Goal: Information Seeking & Learning: Learn about a topic

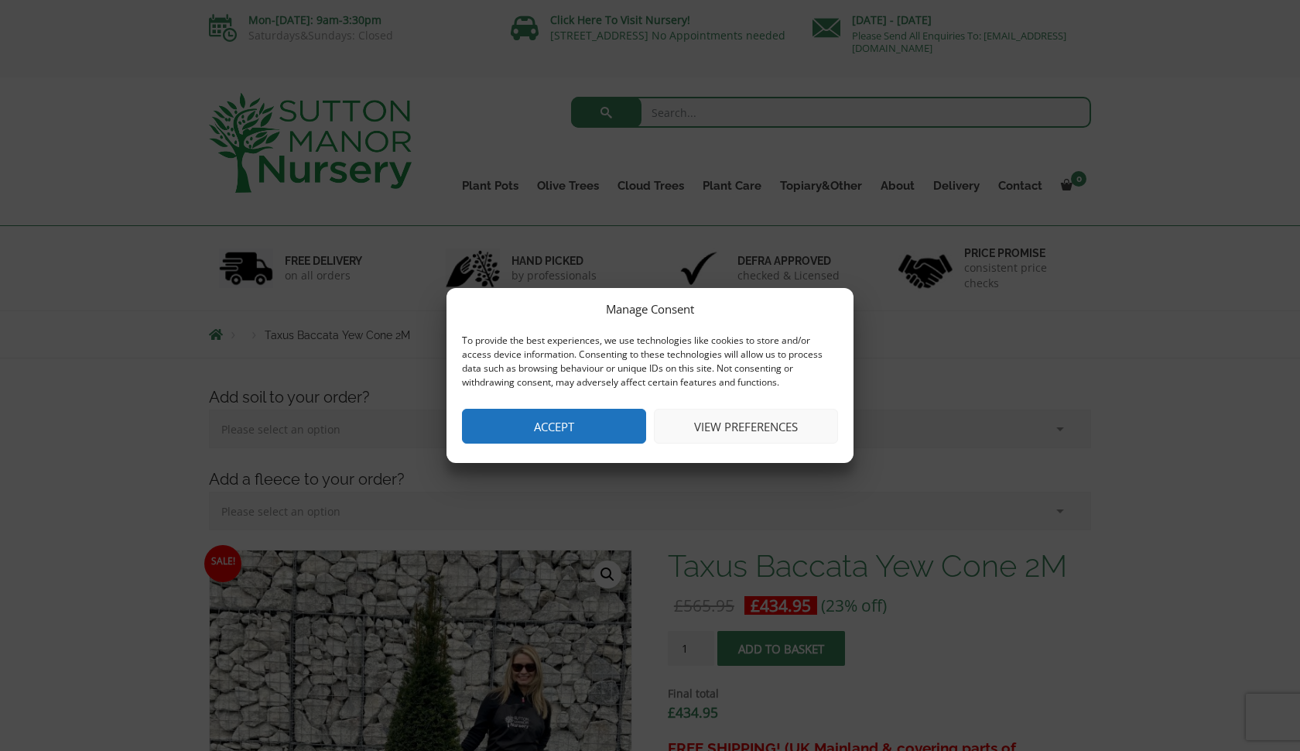
click at [587, 447] on div "Manage Consent To provide the best experiences, we use technologies like cookie…" at bounding box center [650, 375] width 407 height 175
click at [517, 424] on button "Accept" at bounding box center [554, 426] width 184 height 35
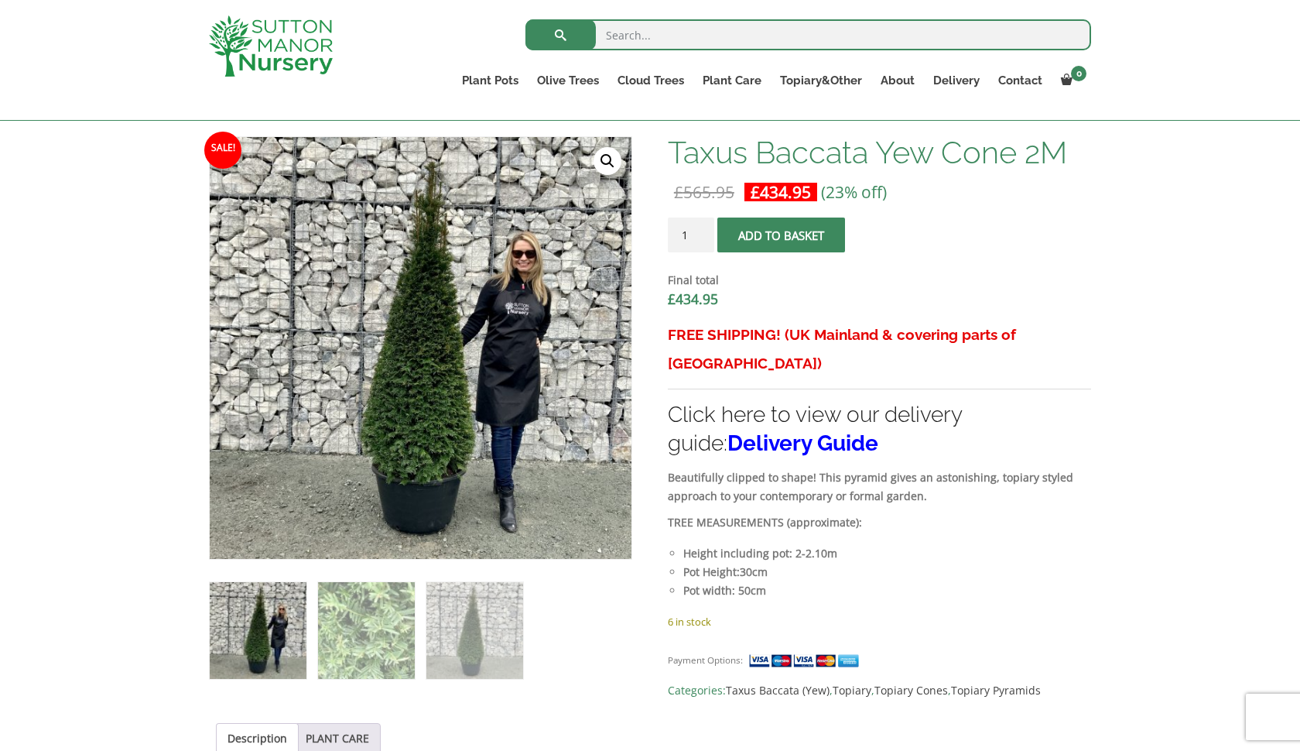
scroll to position [388, 0]
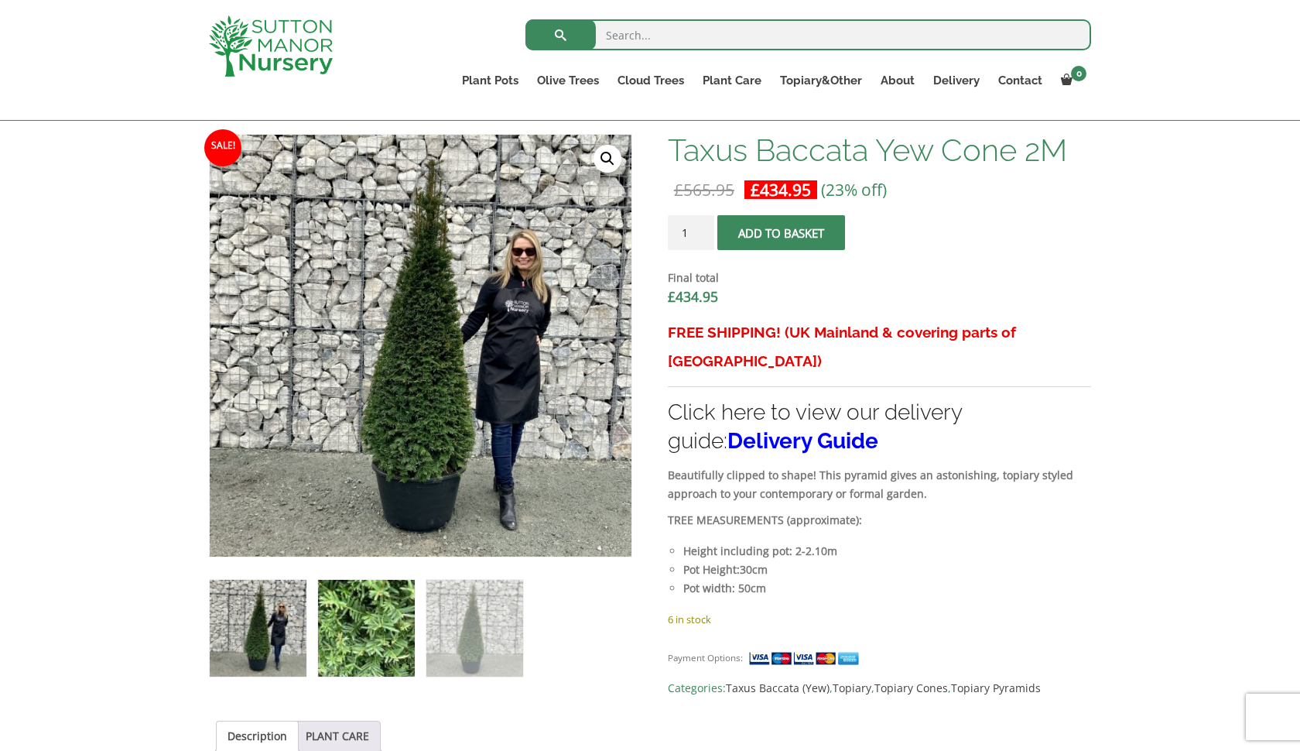
click at [413, 615] on img at bounding box center [366, 628] width 97 height 97
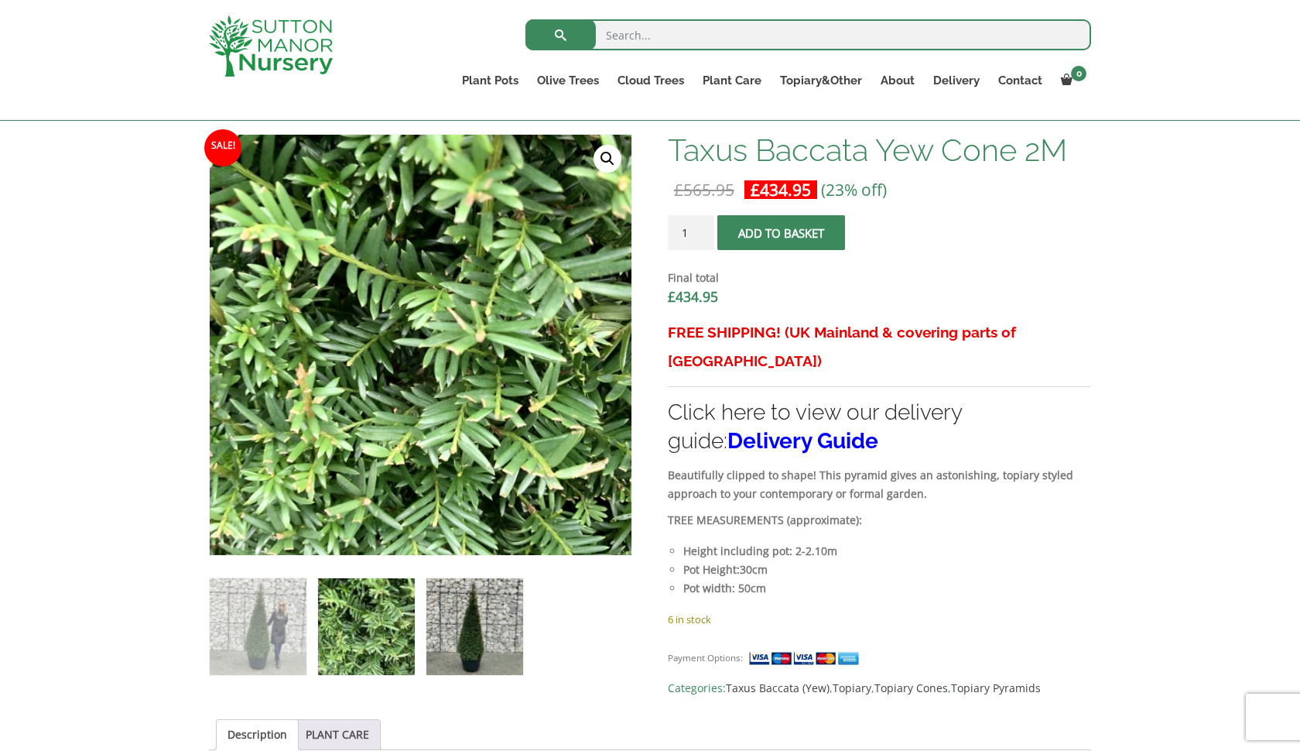
click at [473, 628] on img at bounding box center [474, 626] width 97 height 97
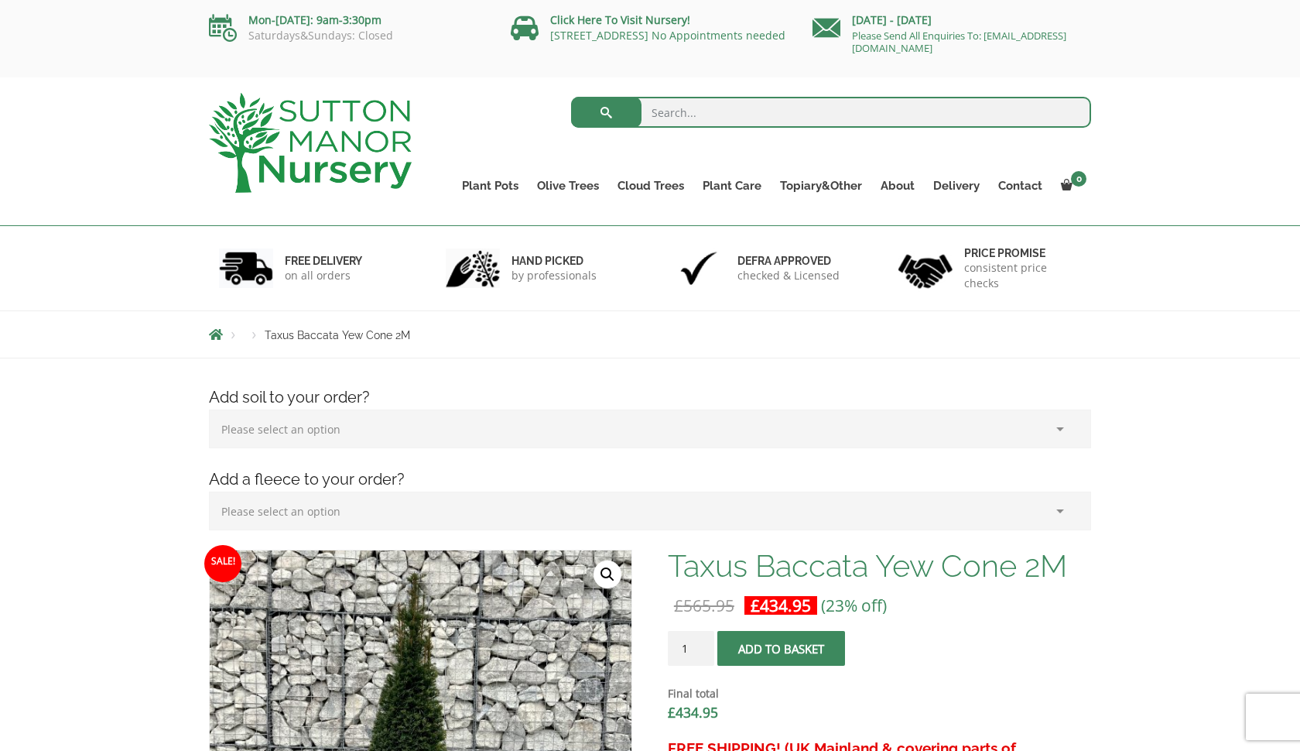
scroll to position [0, 0]
click at [680, 115] on input "search" at bounding box center [831, 112] width 521 height 31
type input "yew cone"
click at [606, 112] on button "submit" at bounding box center [606, 112] width 70 height 31
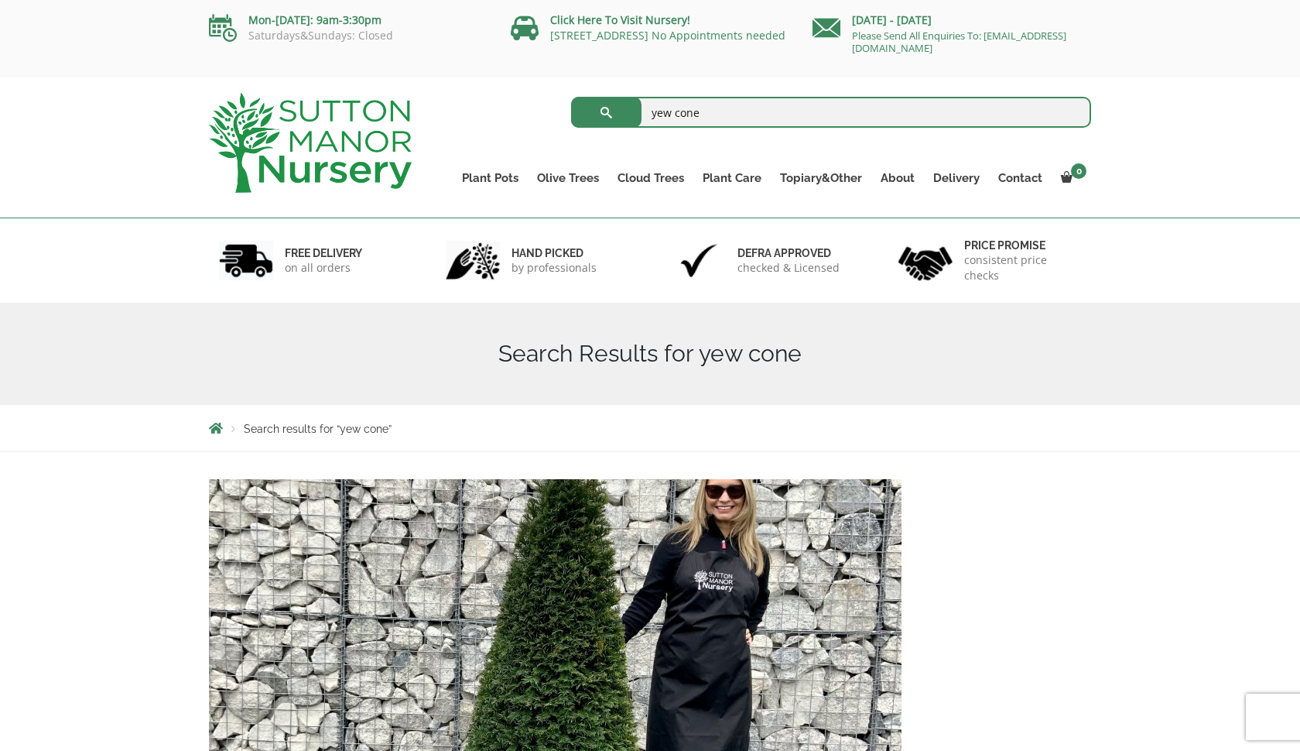
click at [714, 118] on input "yew cone" at bounding box center [831, 112] width 521 height 31
click at [606, 112] on button "submit" at bounding box center [606, 112] width 70 height 31
click at [759, 121] on input "yew cone" at bounding box center [831, 112] width 521 height 31
type input "yew"
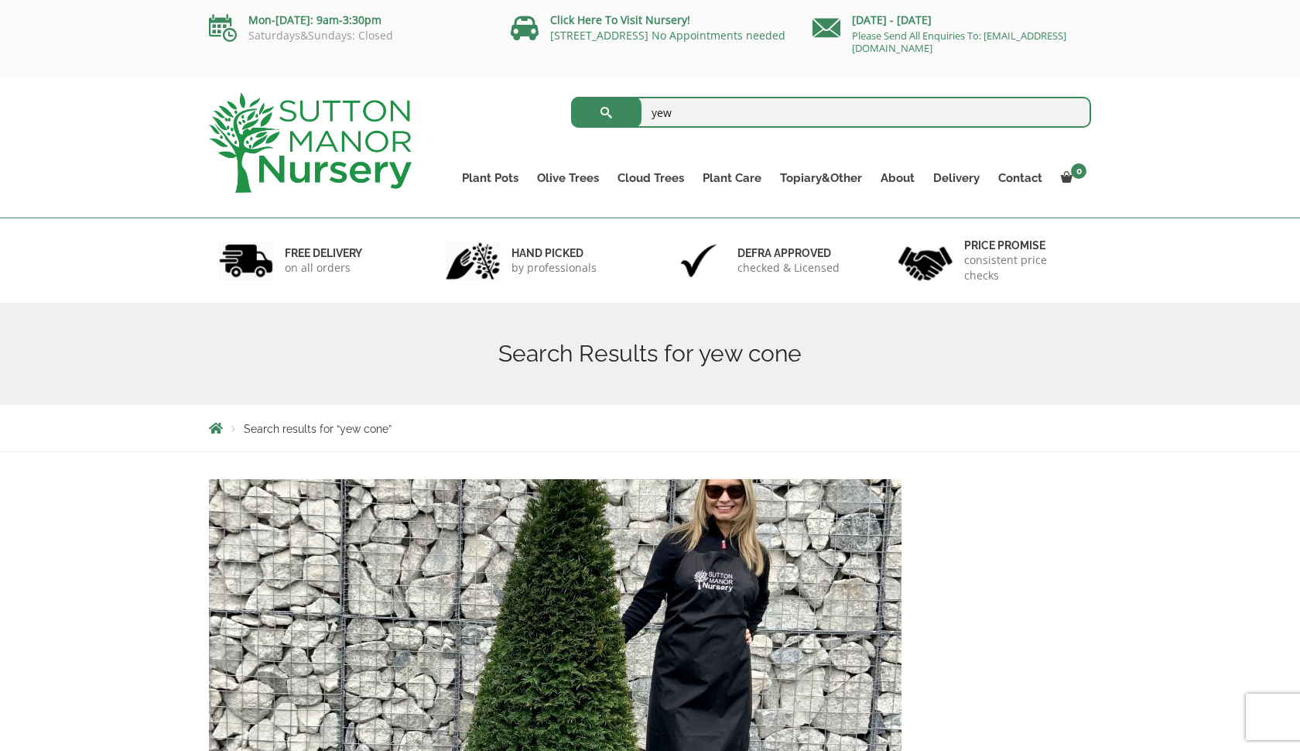
click at [606, 112] on button "submit" at bounding box center [606, 112] width 70 height 31
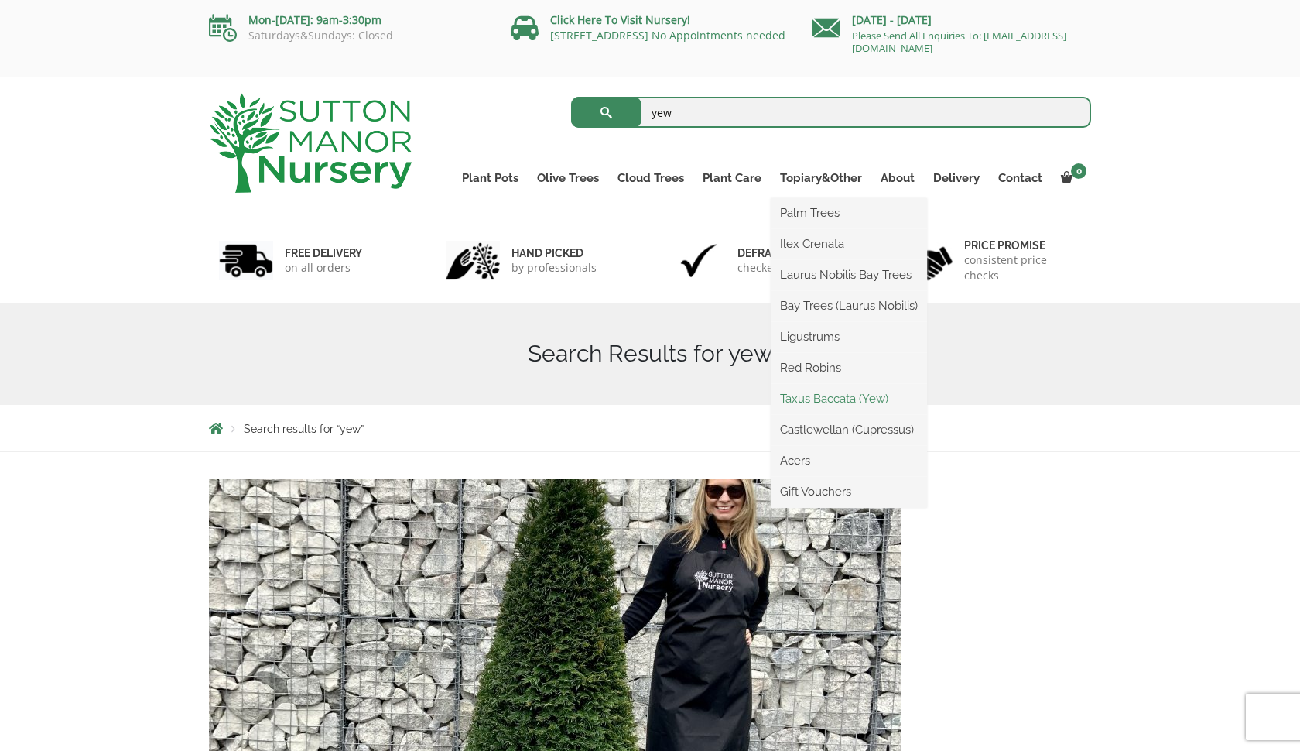
click at [837, 400] on link "Taxus Baccata (Yew)" at bounding box center [849, 398] width 156 height 23
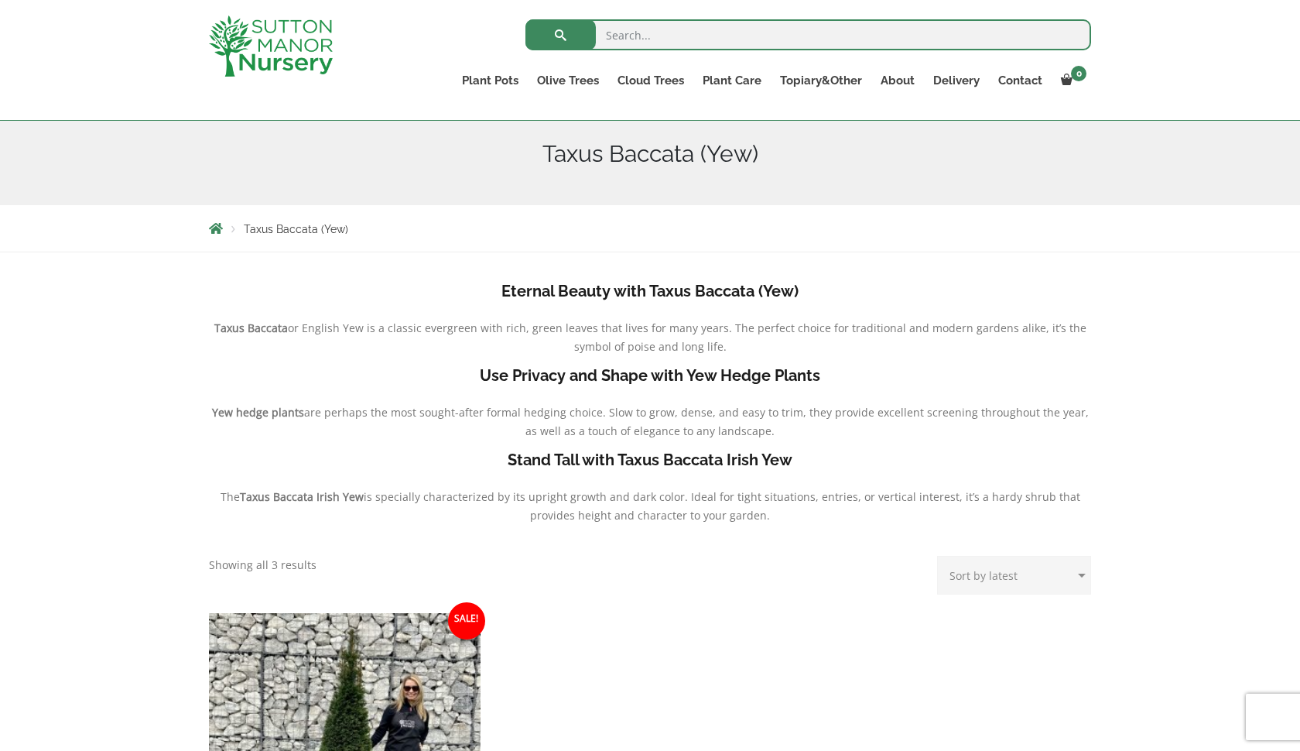
scroll to position [46, 0]
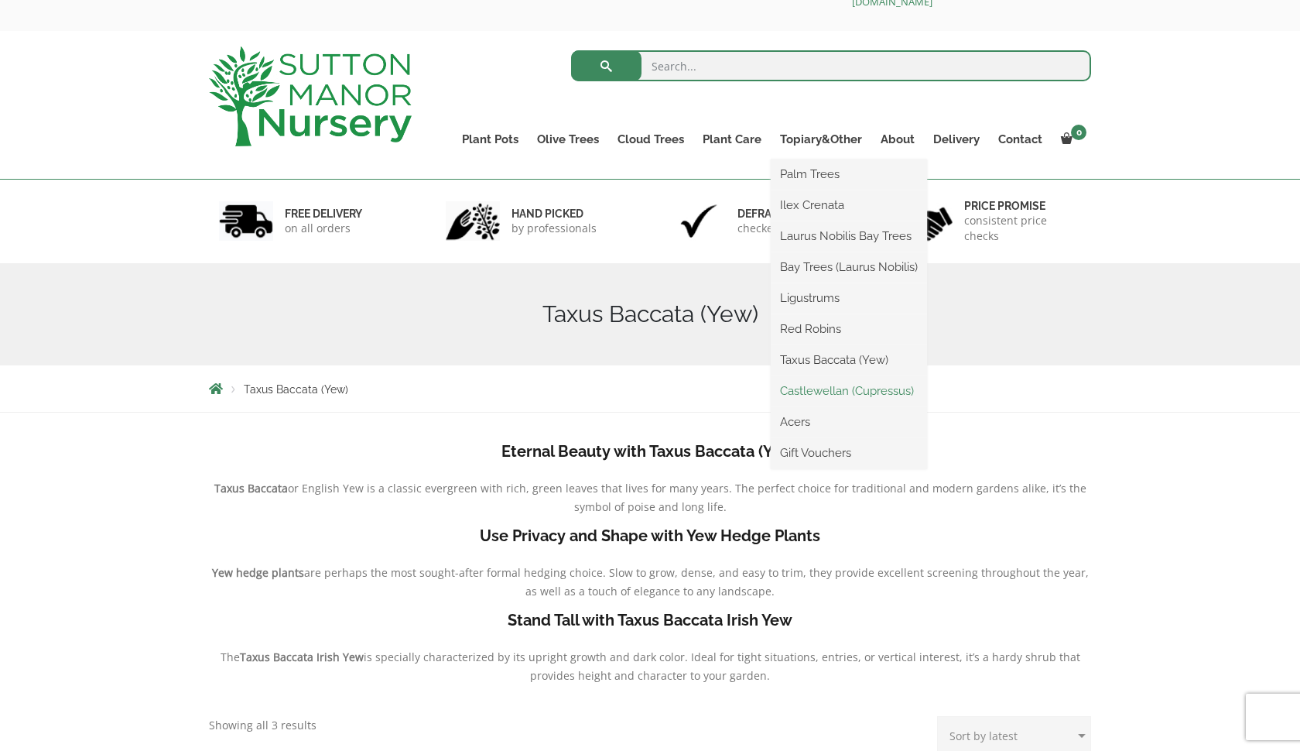
click at [831, 396] on link "Castlewellan (Cupressus)" at bounding box center [849, 390] width 156 height 23
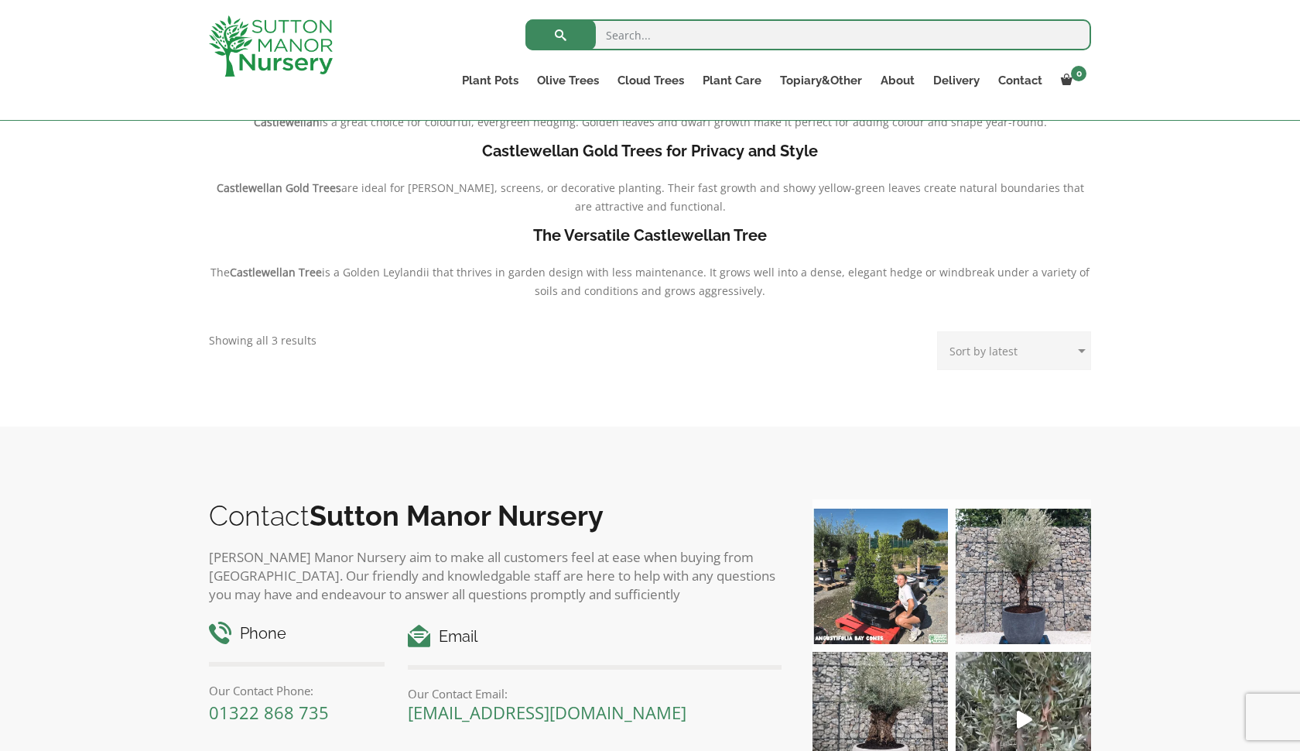
scroll to position [175, 0]
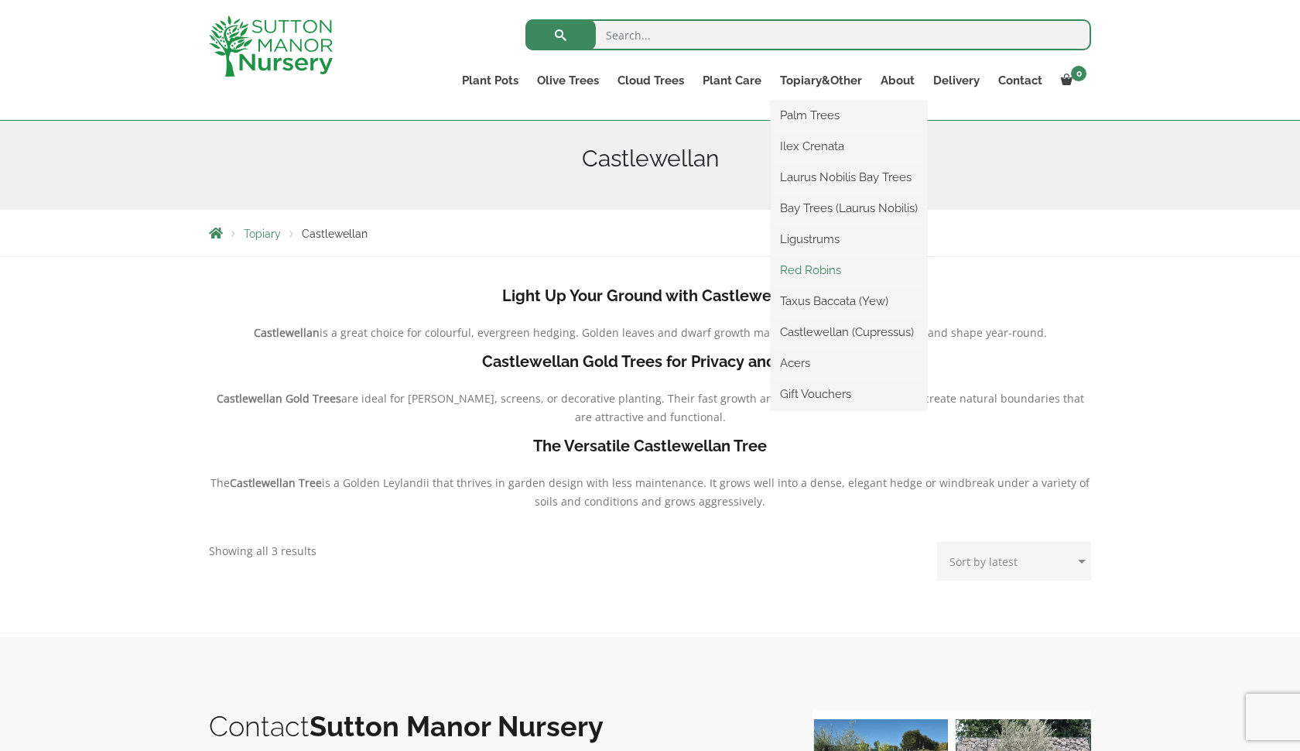
click at [820, 267] on link "Red Robins" at bounding box center [849, 270] width 156 height 23
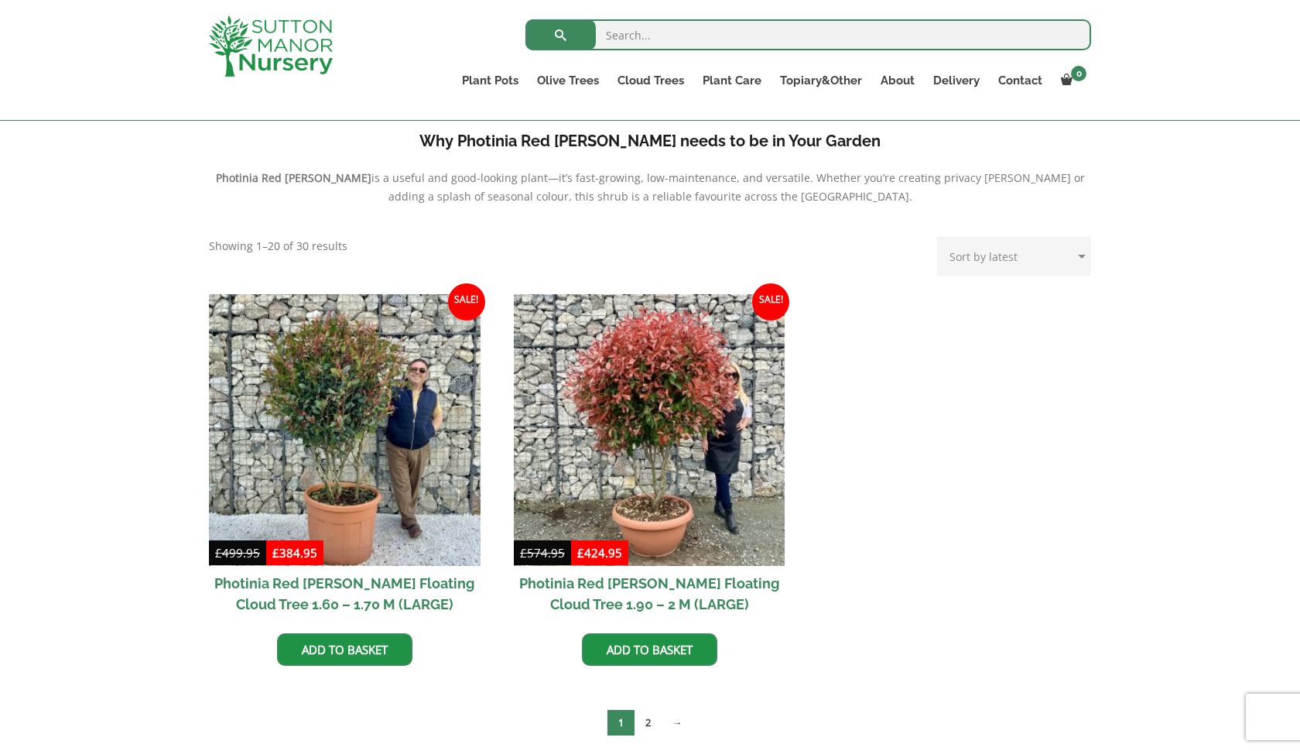
scroll to position [499, 0]
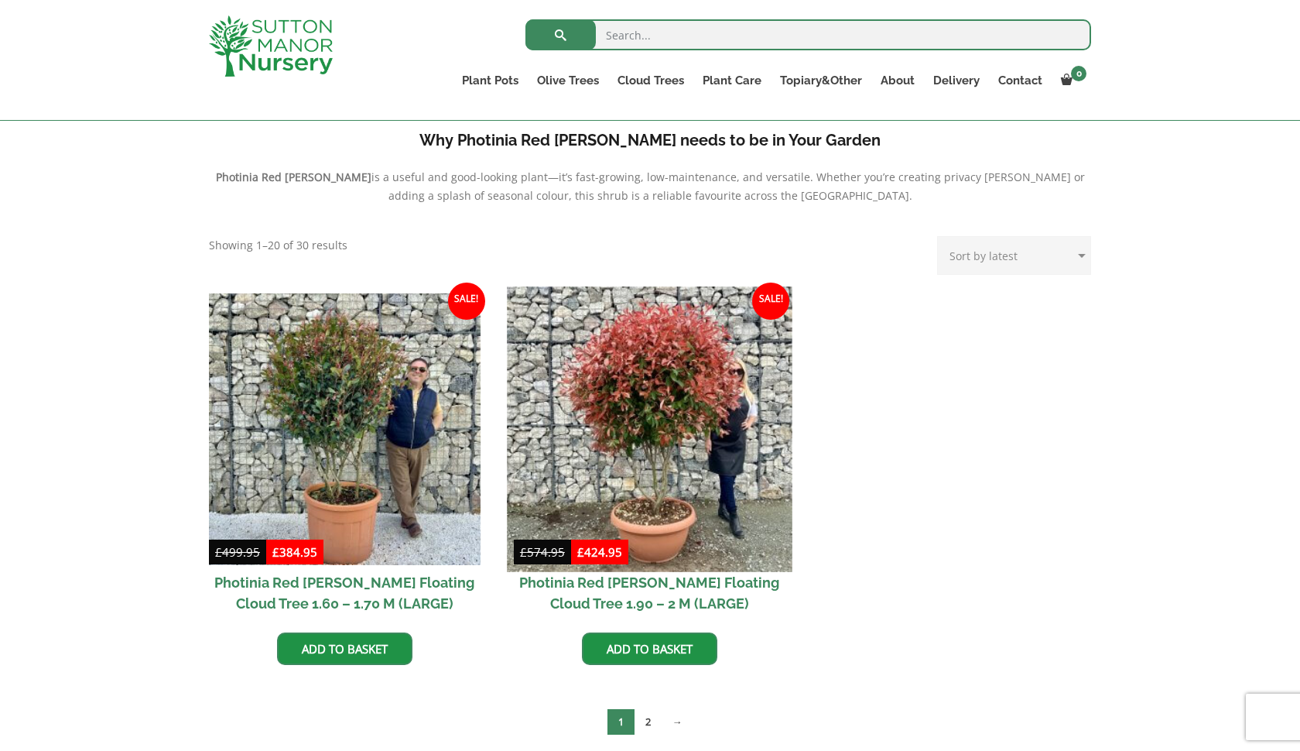
click at [657, 456] on img at bounding box center [649, 428] width 285 height 285
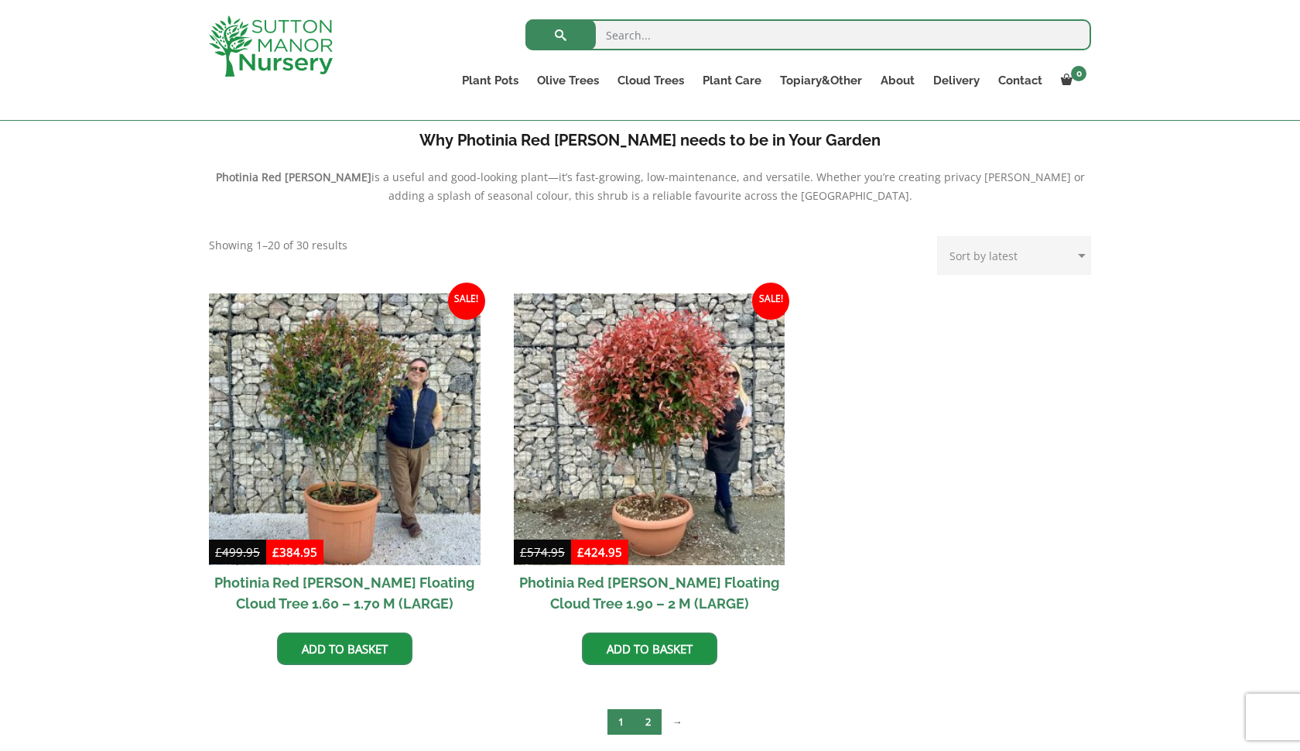
click at [642, 721] on link "2" at bounding box center [648, 722] width 27 height 26
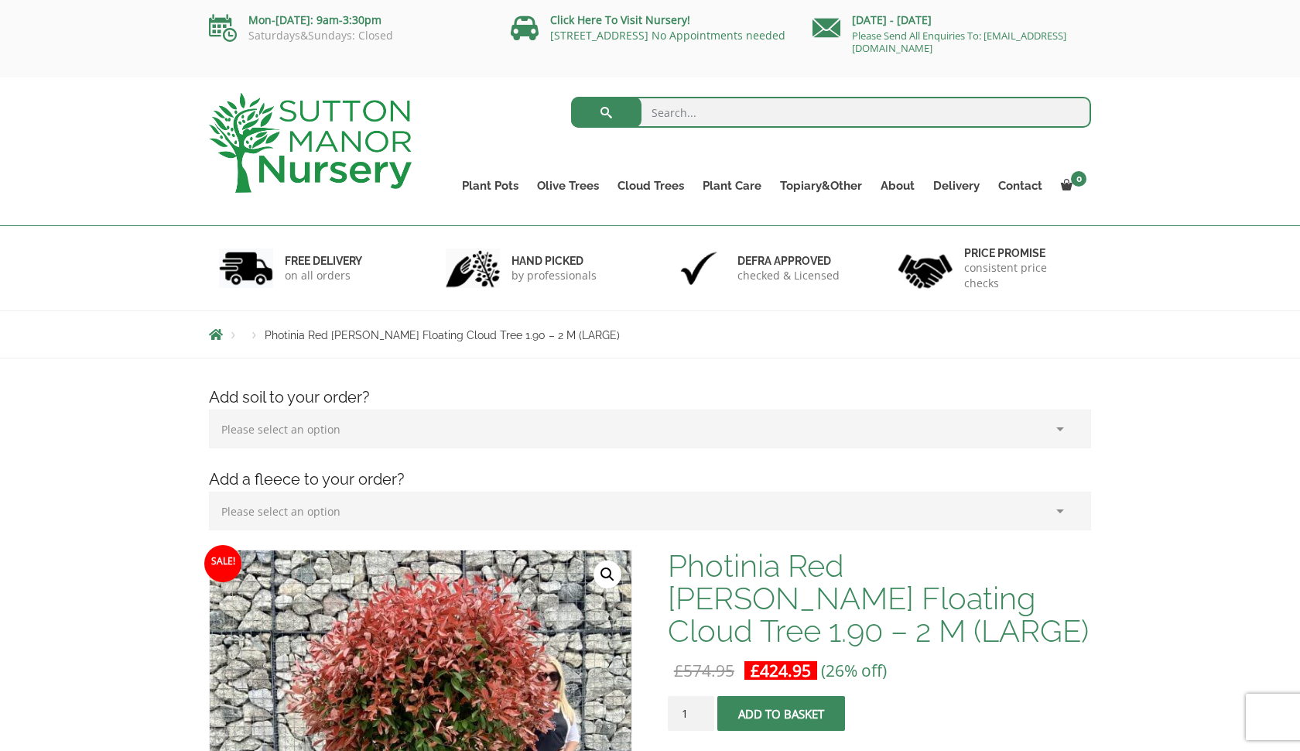
scroll to position [380, 0]
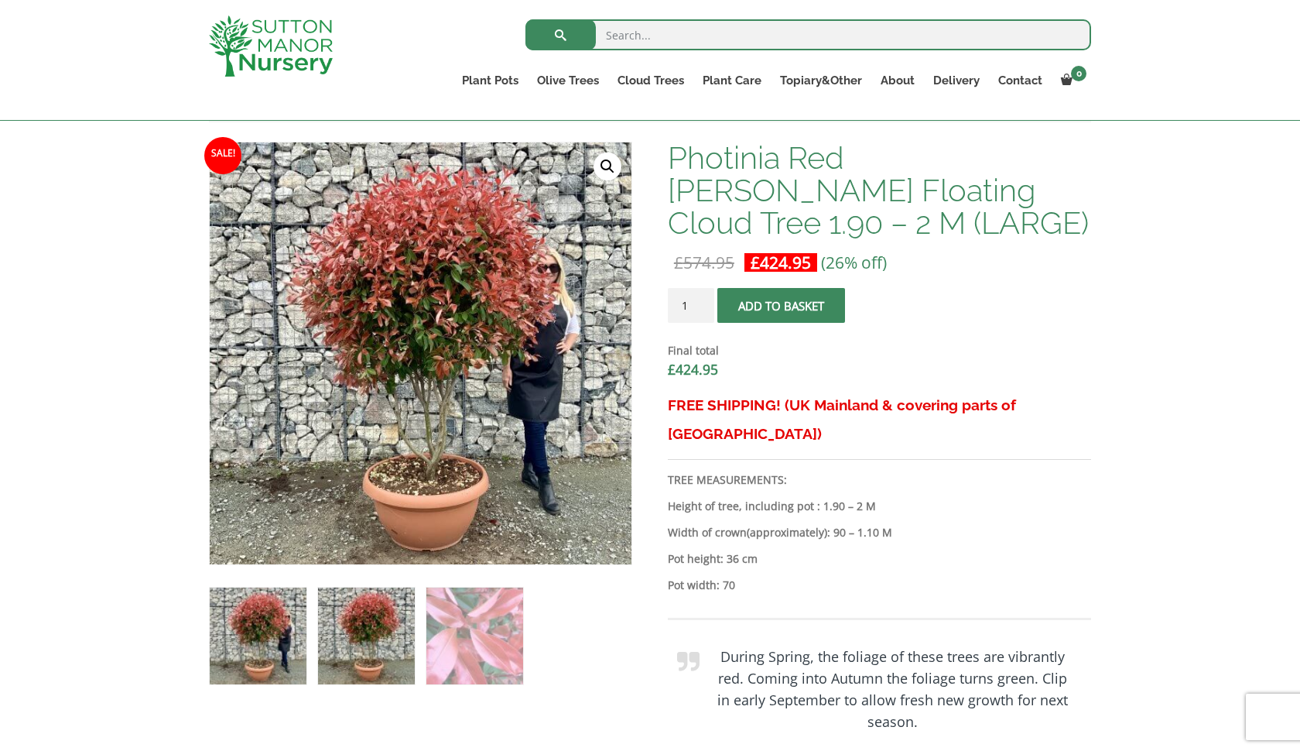
click at [373, 637] on img at bounding box center [366, 635] width 97 height 97
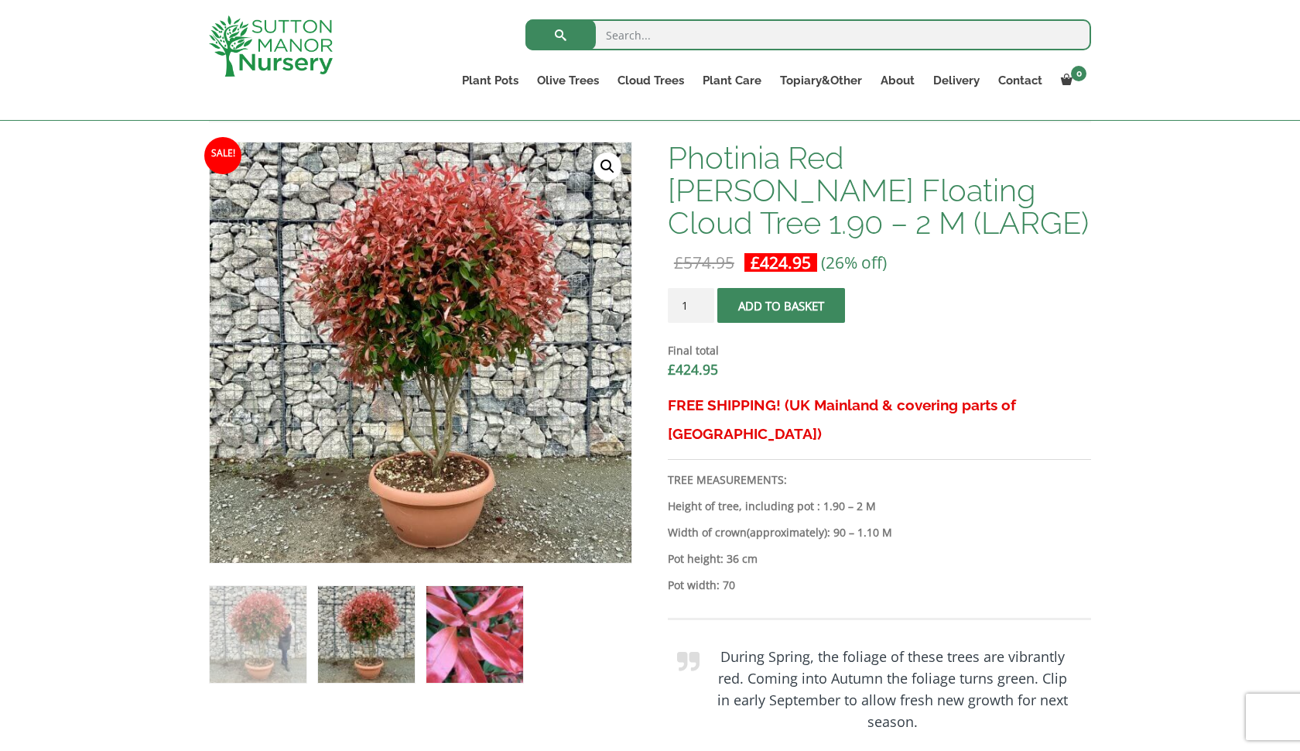
click at [447, 638] on img at bounding box center [474, 634] width 97 height 97
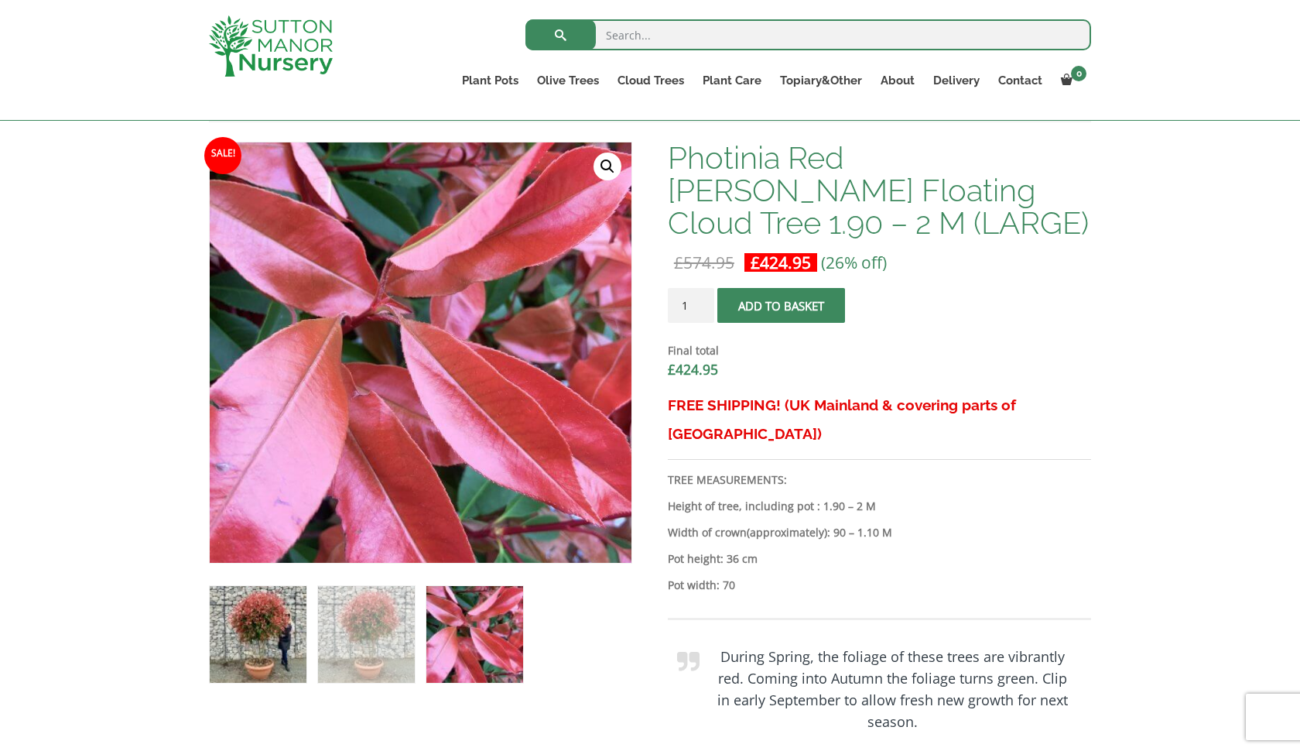
click at [255, 620] on img at bounding box center [258, 634] width 97 height 97
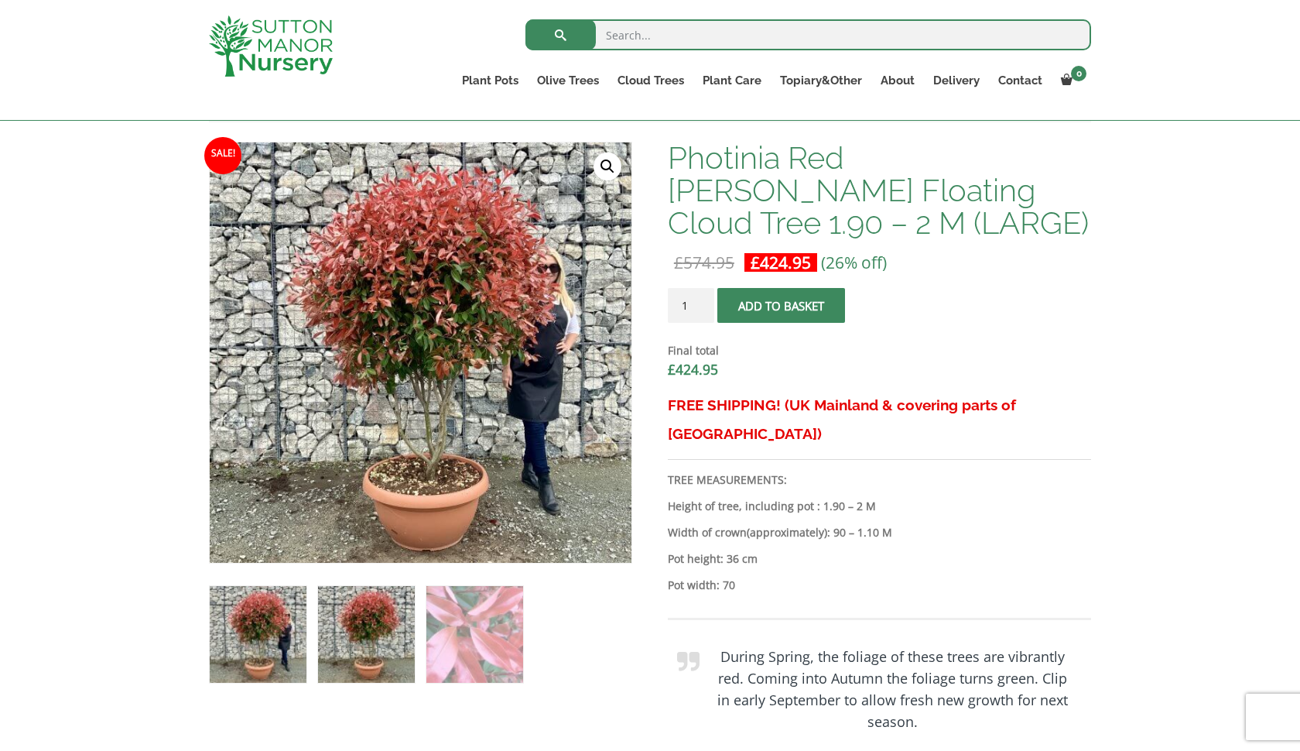
click at [369, 631] on img at bounding box center [366, 634] width 97 height 97
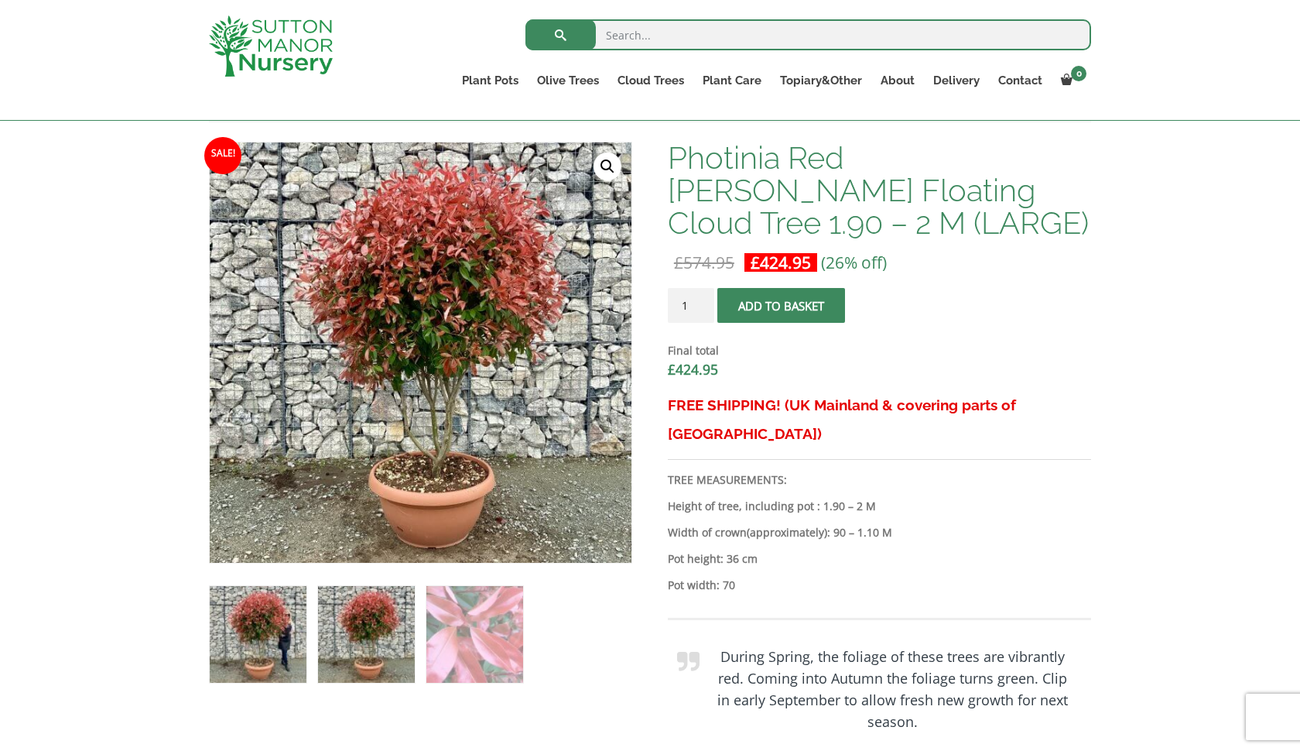
click at [259, 626] on img at bounding box center [258, 634] width 97 height 97
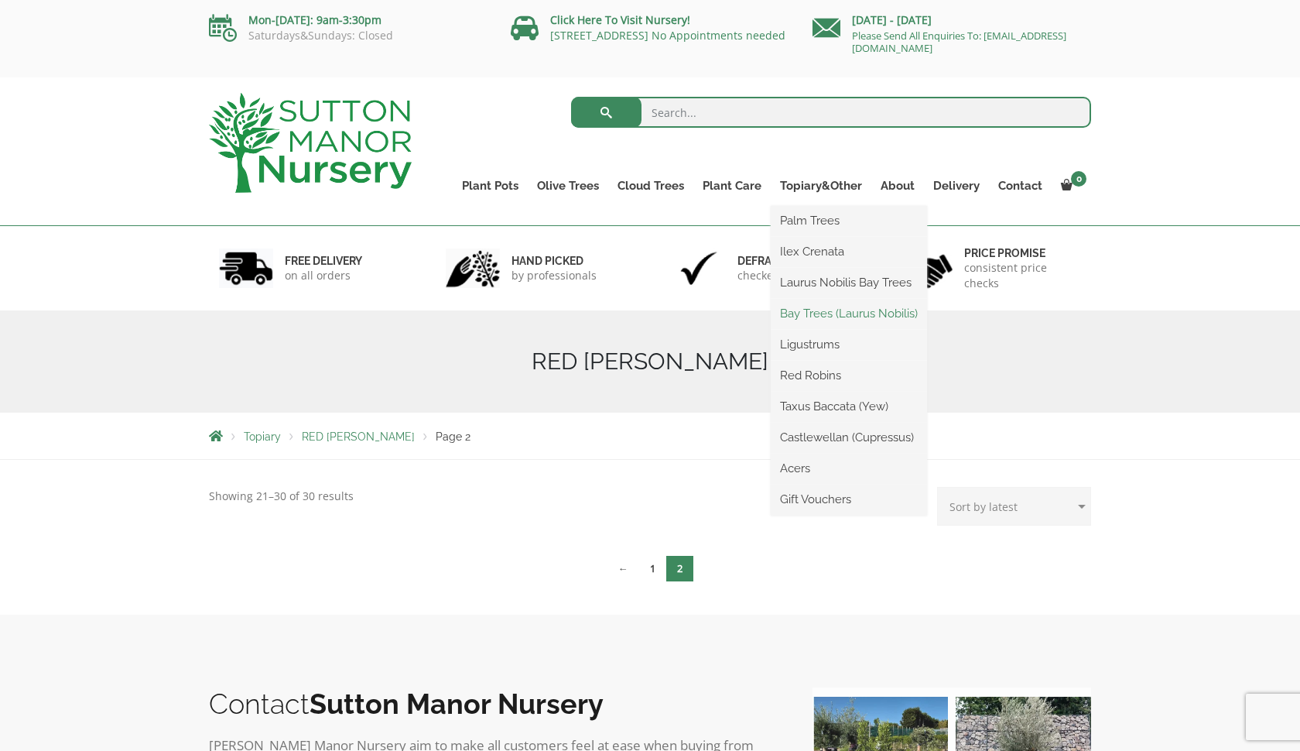
click at [817, 315] on link "Bay Trees (Laurus Nobilis)" at bounding box center [849, 313] width 156 height 23
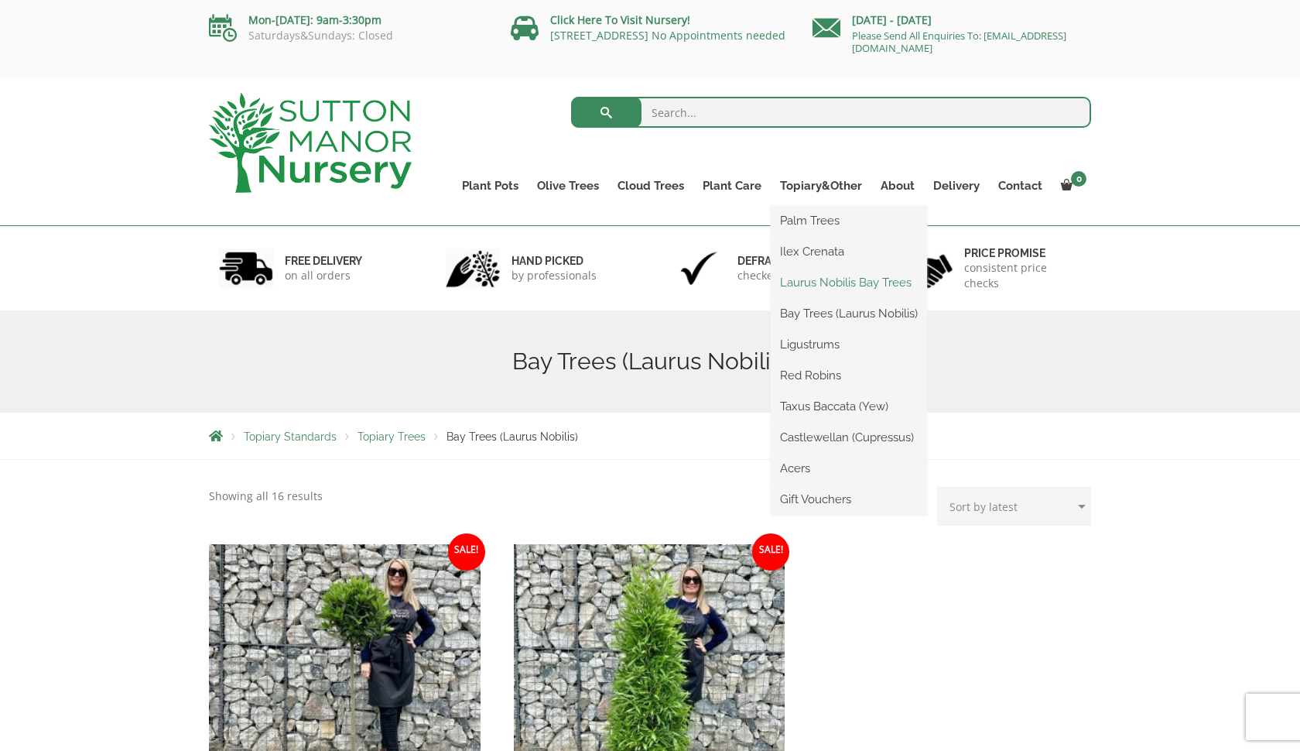
click at [821, 284] on link "Laurus Nobilis Bay Trees" at bounding box center [849, 282] width 156 height 23
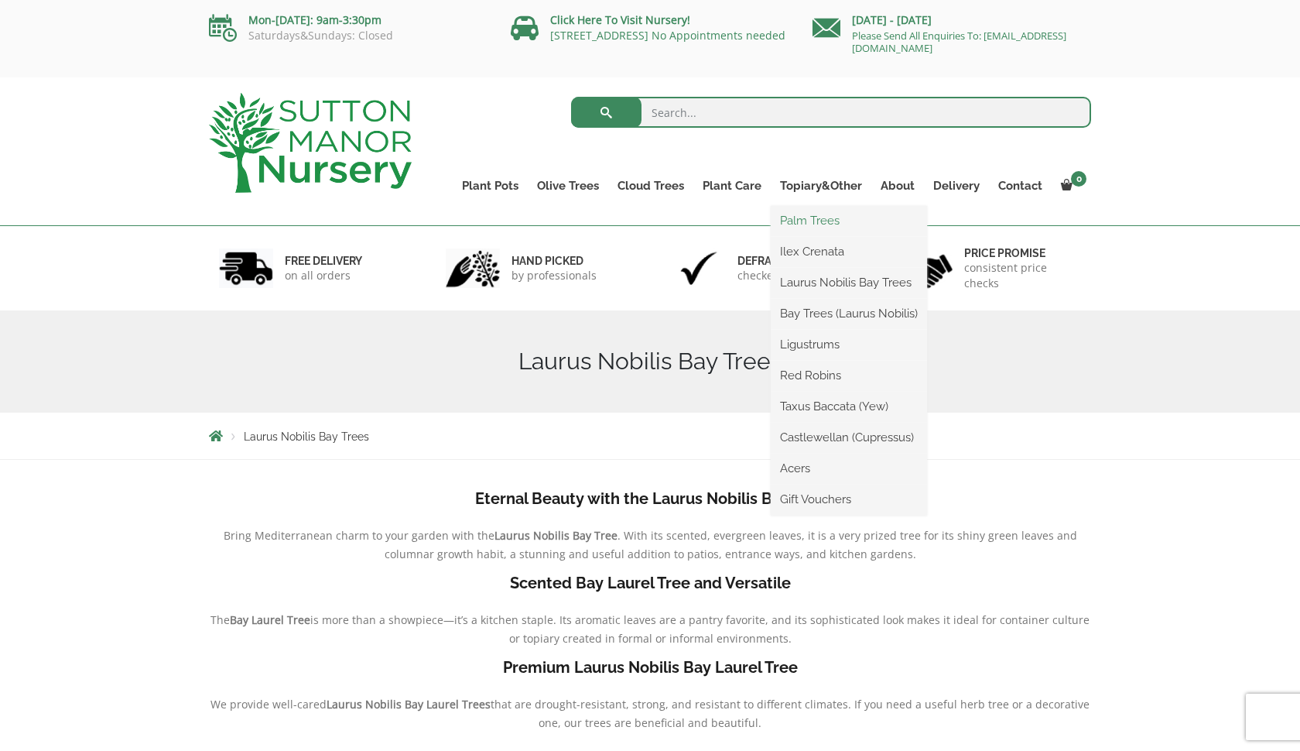
click at [817, 216] on link "Palm Trees" at bounding box center [849, 220] width 156 height 23
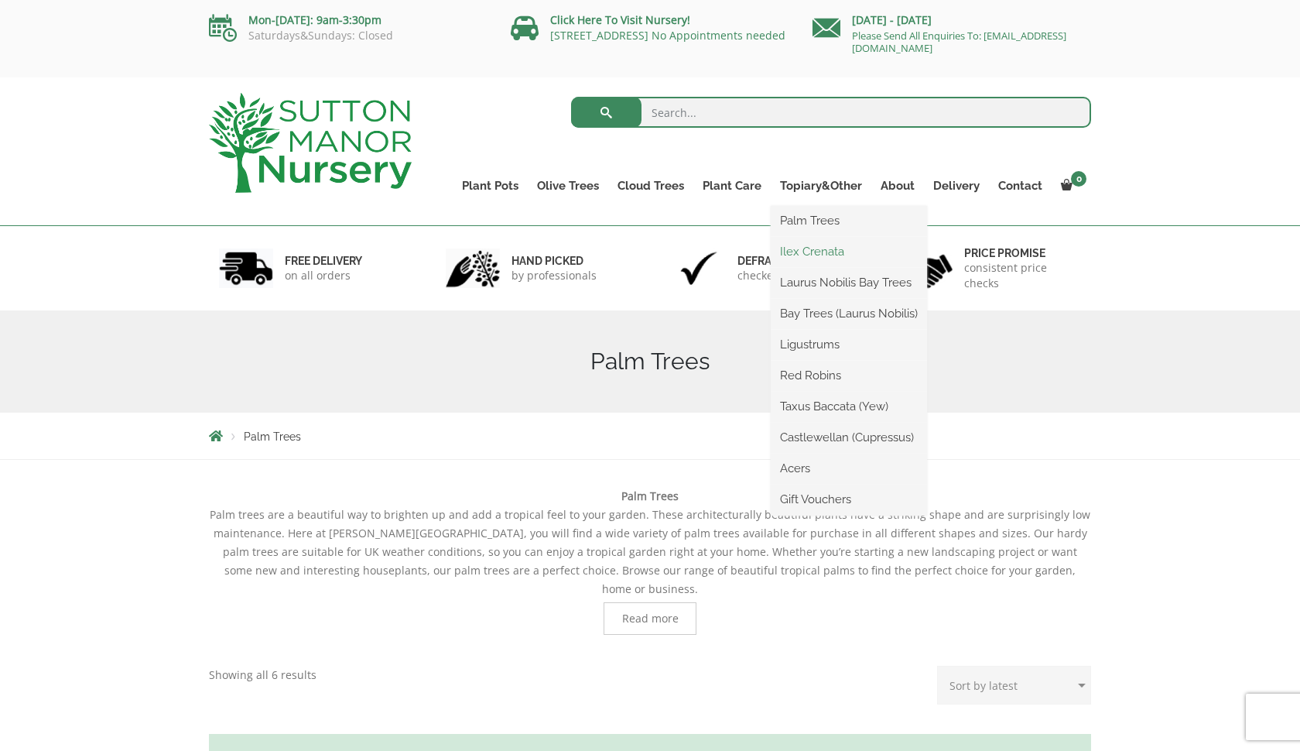
click at [824, 255] on link "Ilex Crenata" at bounding box center [849, 251] width 156 height 23
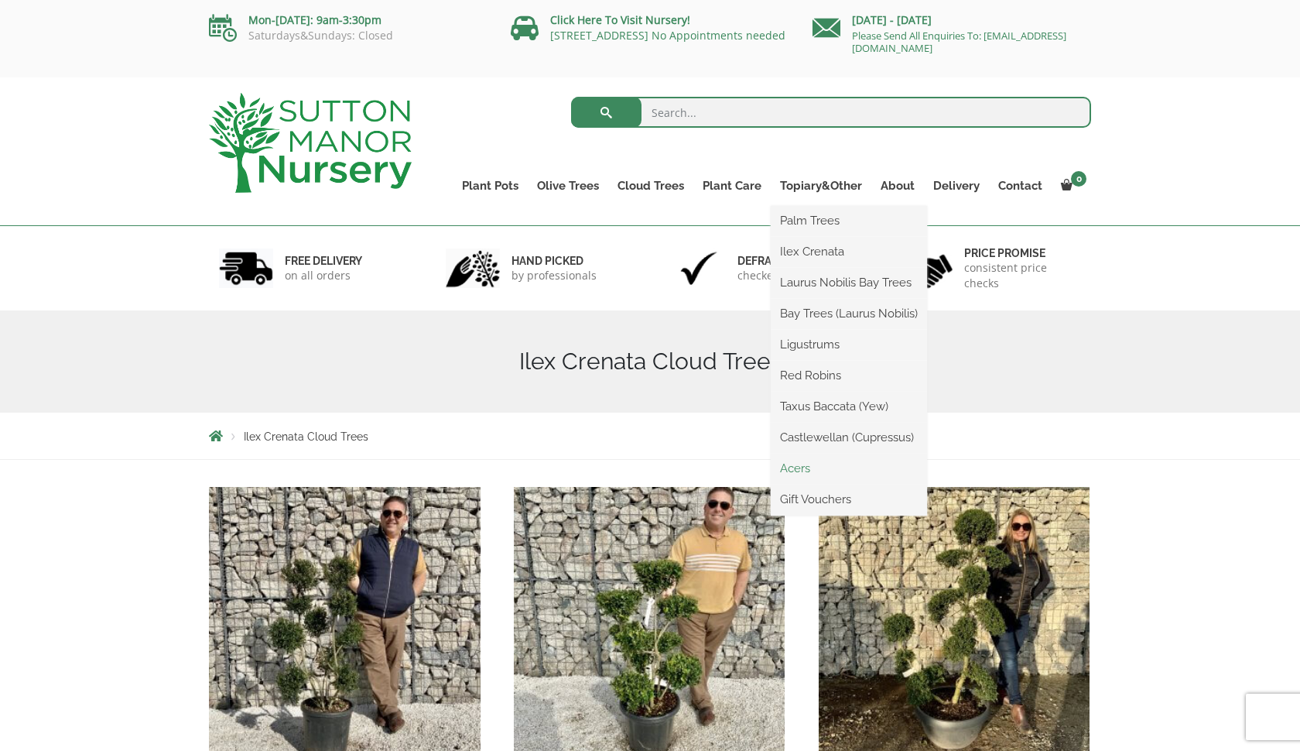
click at [798, 468] on link "Acers" at bounding box center [849, 468] width 156 height 23
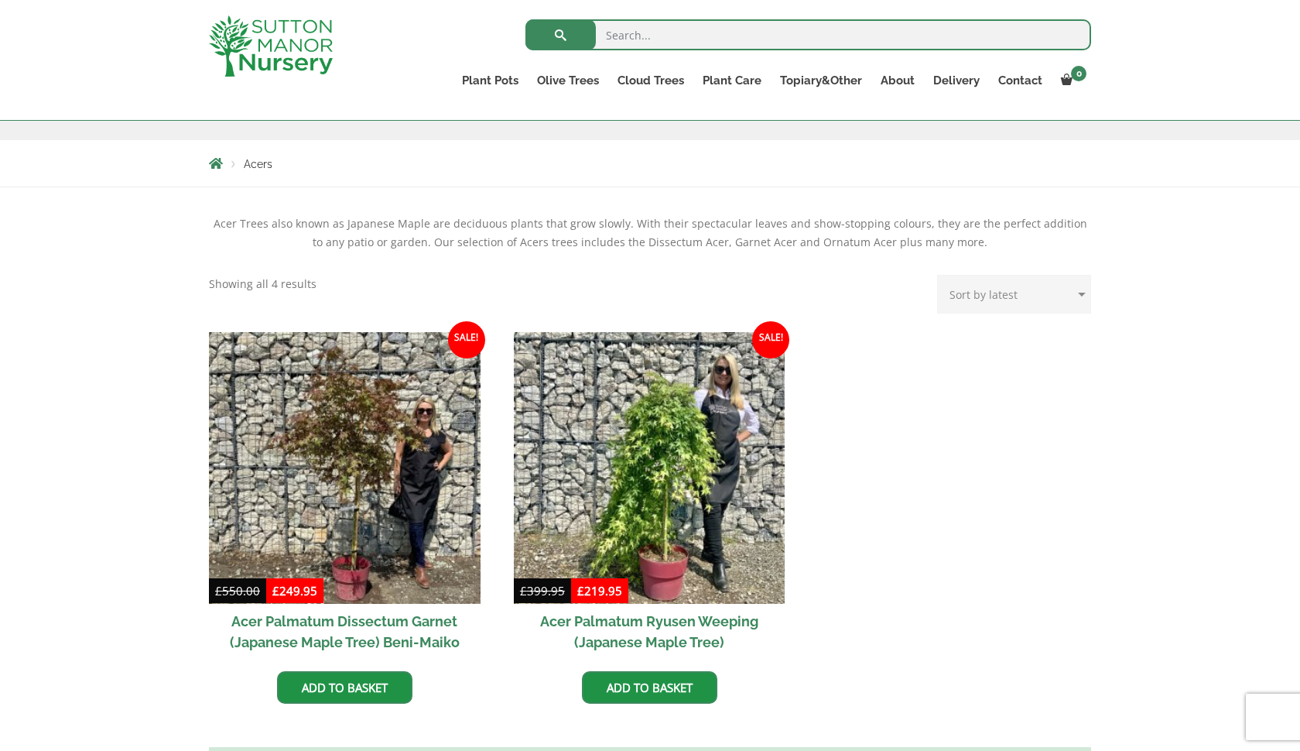
scroll to position [245, 0]
